Goal: Information Seeking & Learning: Understand process/instructions

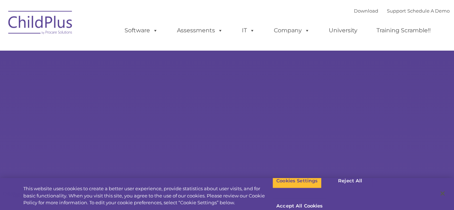
select select "MEDIUM"
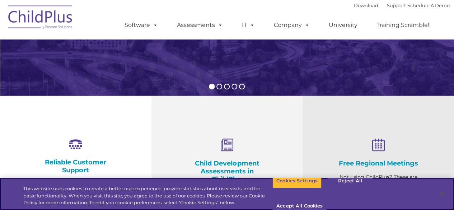
scroll to position [336, 0]
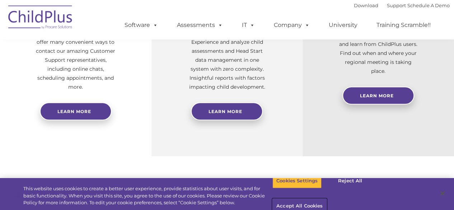
click at [327, 199] on button "Accept All Cookies" at bounding box center [300, 206] width 54 height 15
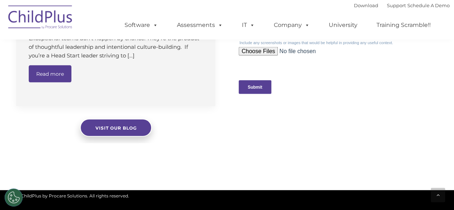
scroll to position [881, 0]
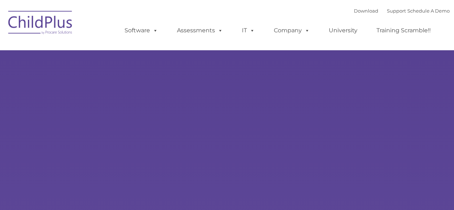
type input ""
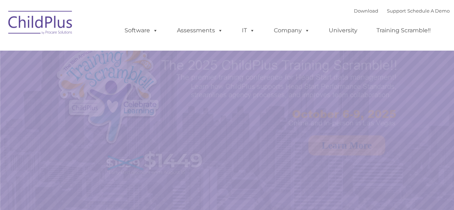
select select "MEDIUM"
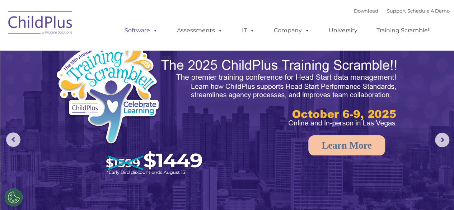
click at [140, 31] on link "Software" at bounding box center [141, 30] width 48 height 14
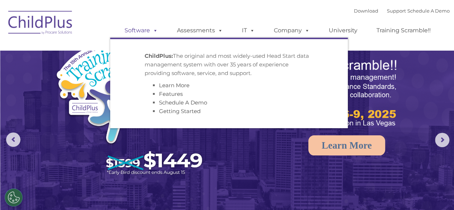
click at [142, 28] on link "Software" at bounding box center [141, 30] width 48 height 14
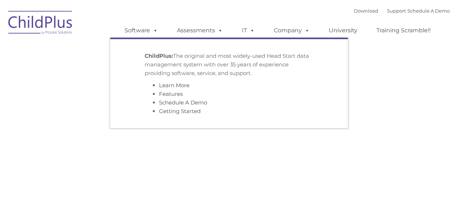
type input ""
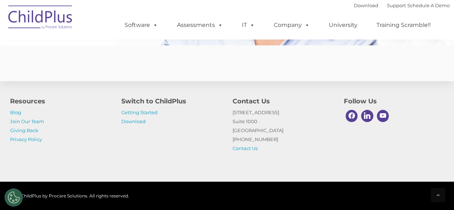
scroll to position [1818, 0]
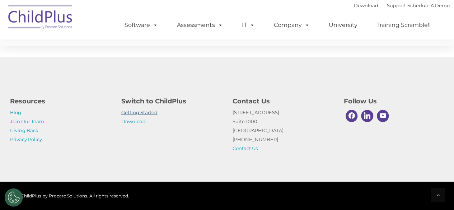
click at [141, 112] on link "Getting Started" at bounding box center [139, 113] width 36 height 6
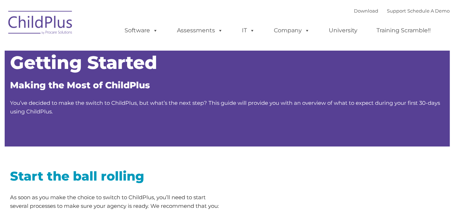
type input ""
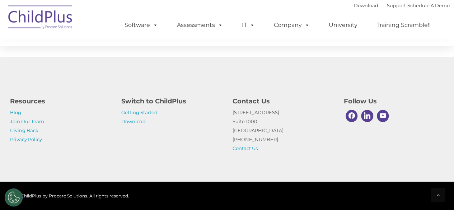
scroll to position [1185, 0]
click at [139, 123] on link "Download" at bounding box center [133, 122] width 24 height 6
